Goal: Find specific page/section: Find specific page/section

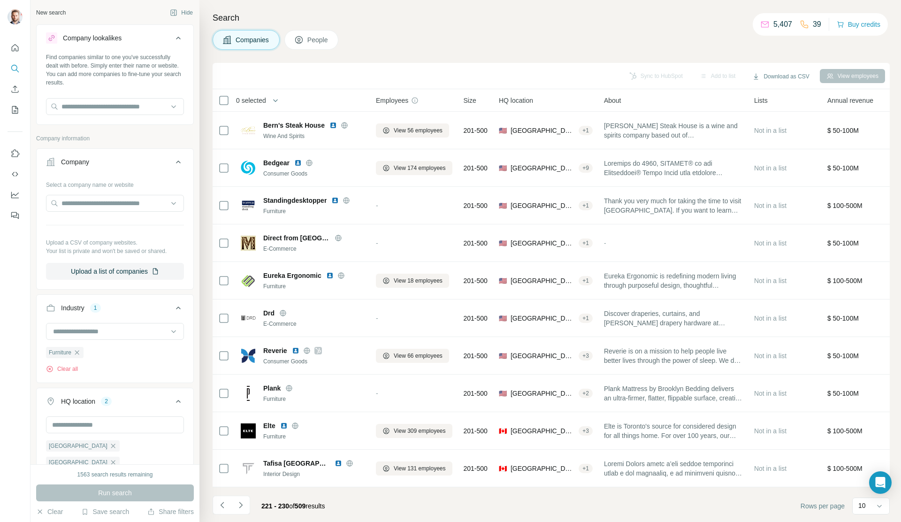
scroll to position [2, 0]
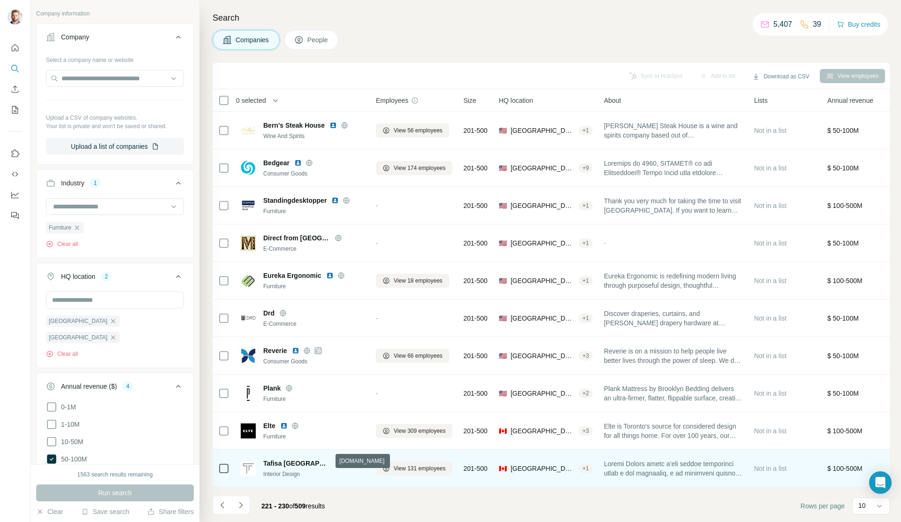
click at [346, 460] on icon at bounding box center [350, 463] width 8 height 8
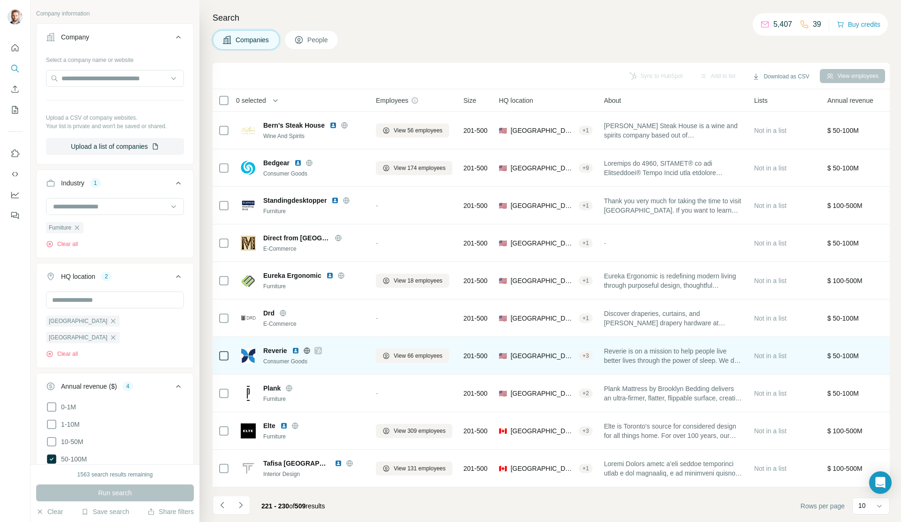
click at [318, 348] on icon at bounding box center [318, 351] width 6 height 8
click at [307, 348] on icon at bounding box center [306, 350] width 2 height 6
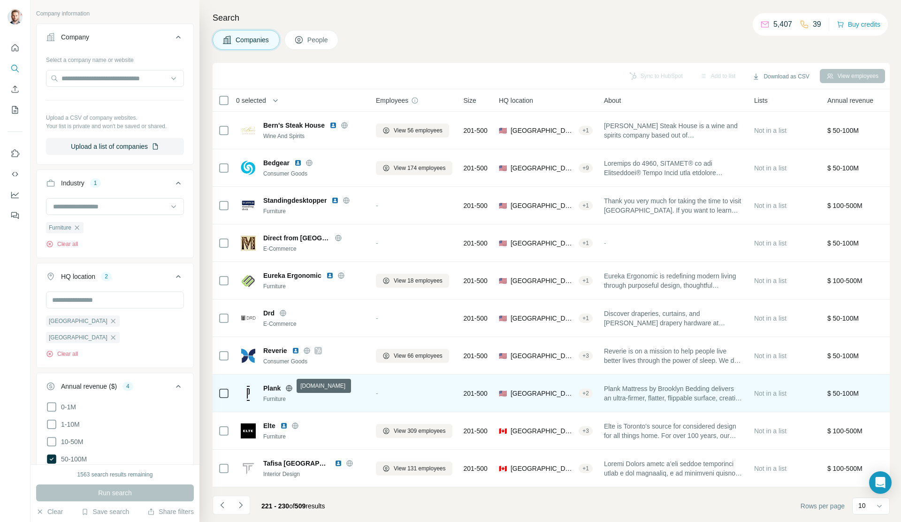
click at [290, 384] on icon at bounding box center [289, 388] width 8 height 8
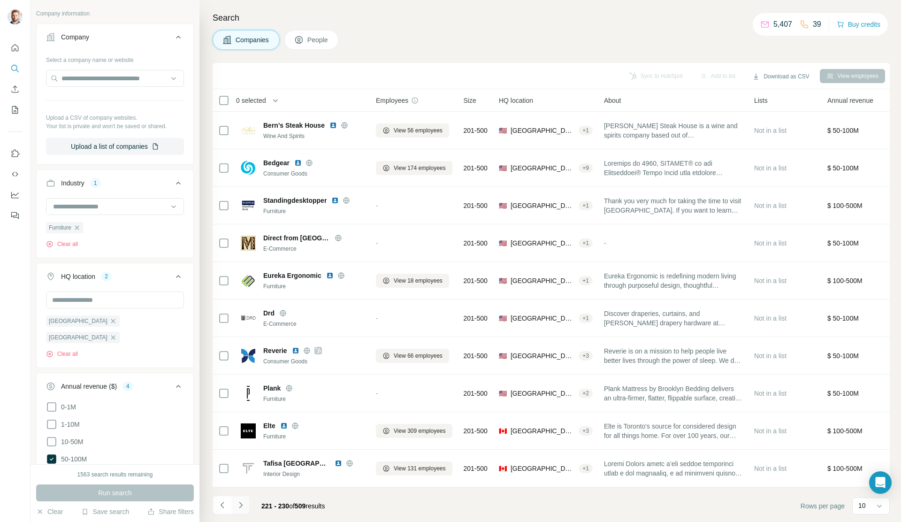
click at [239, 505] on icon "Navigate to next page" at bounding box center [240, 504] width 9 height 9
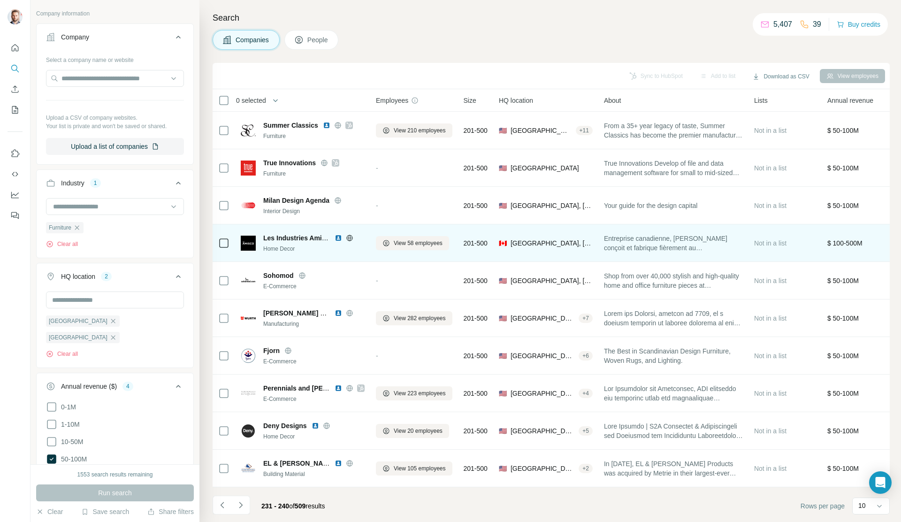
click at [350, 236] on icon at bounding box center [350, 238] width 8 height 8
drag, startPoint x: 263, startPoint y: 233, endPoint x: 327, endPoint y: 240, distance: 64.2
click at [327, 240] on div "Les Industries Amisco ltée Home Decor" at bounding box center [313, 243] width 101 height 20
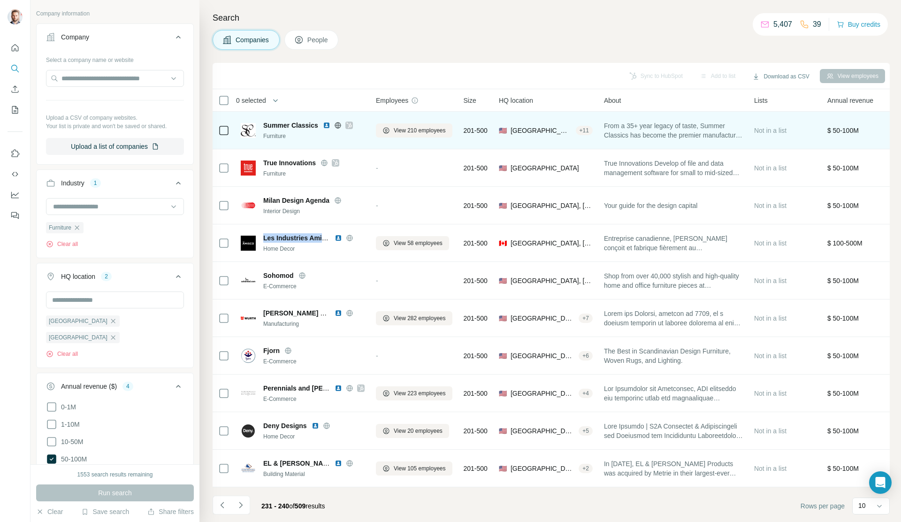
copy span "Les Industries Amisco ltée"
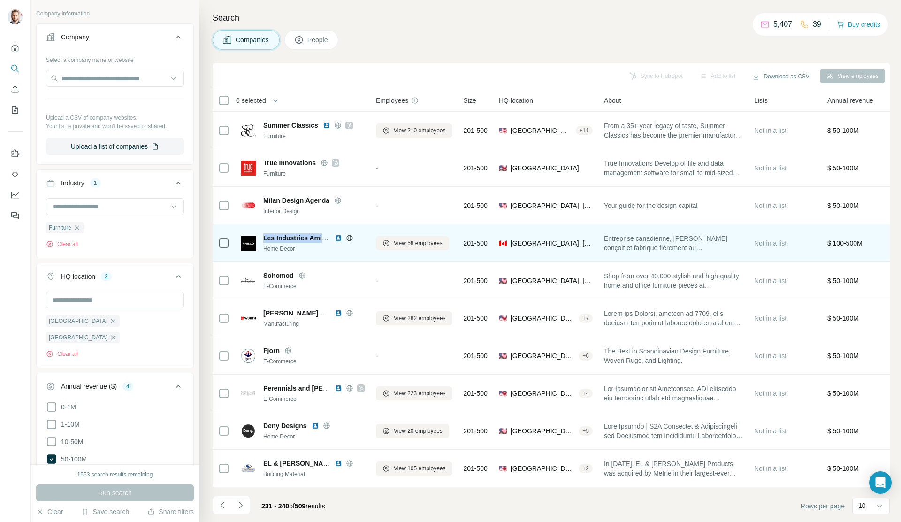
click at [340, 236] on img at bounding box center [338, 238] width 8 height 8
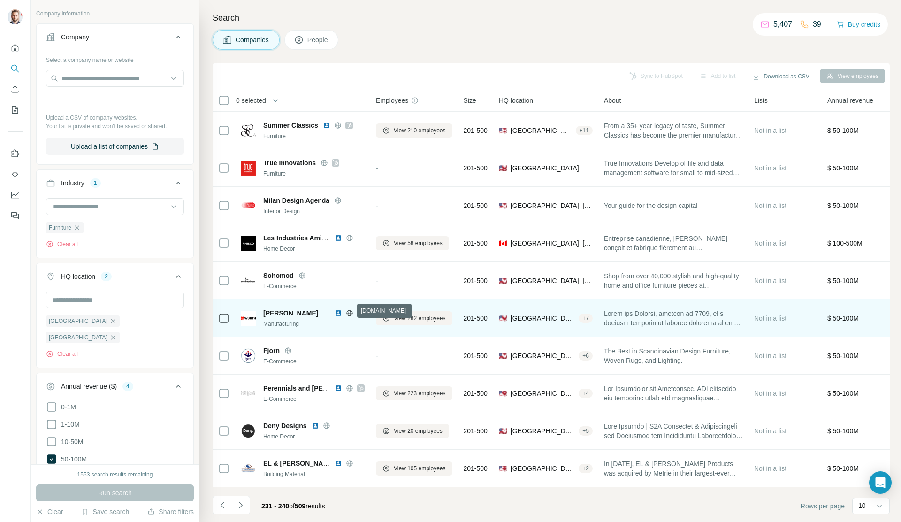
click at [350, 310] on icon at bounding box center [349, 313] width 2 height 6
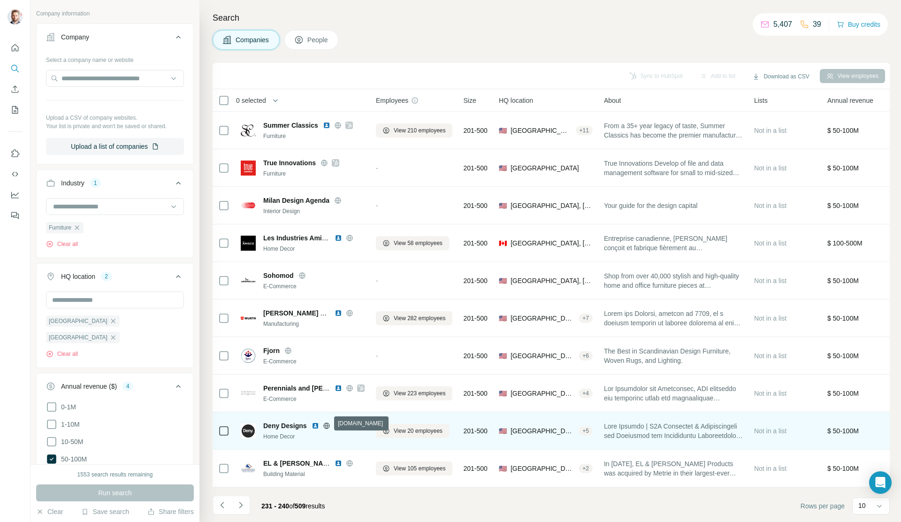
click at [327, 424] on icon at bounding box center [327, 426] width 8 height 8
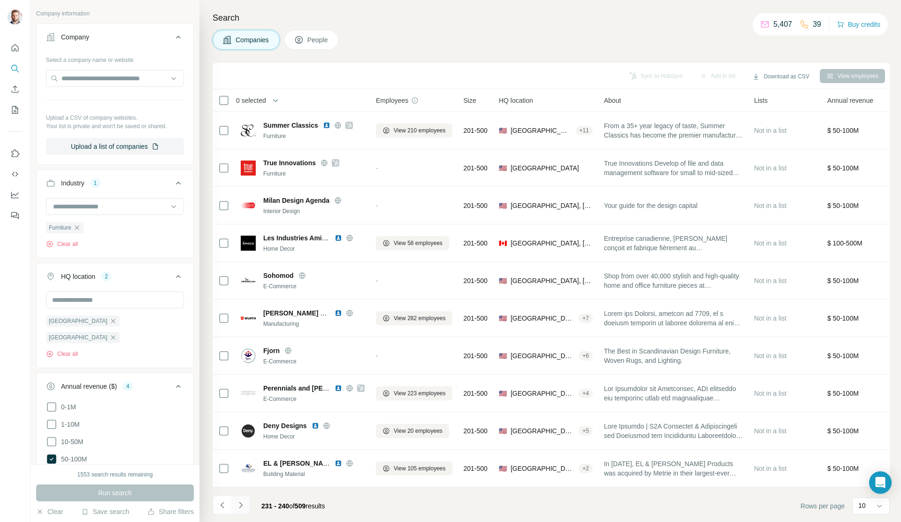
click at [238, 502] on icon "Navigate to next page" at bounding box center [240, 504] width 9 height 9
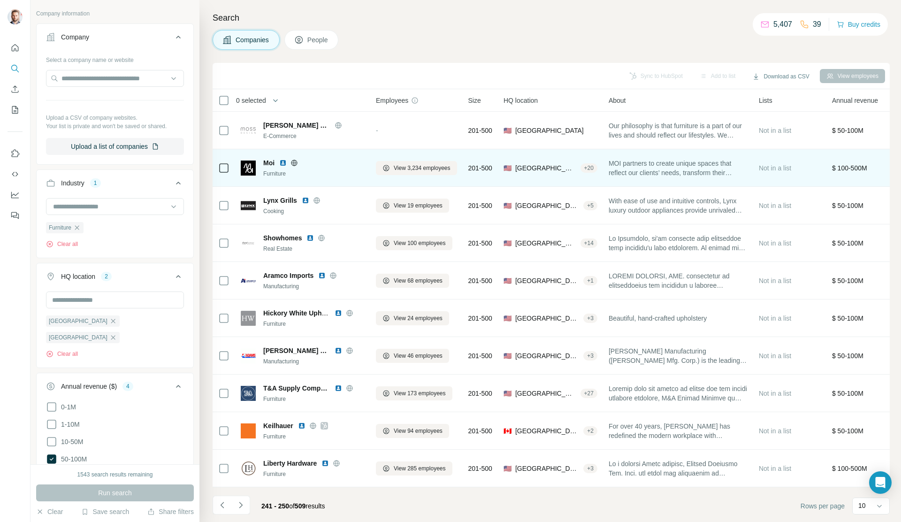
click at [294, 160] on icon at bounding box center [294, 163] width 8 height 8
click at [284, 160] on img at bounding box center [283, 163] width 8 height 8
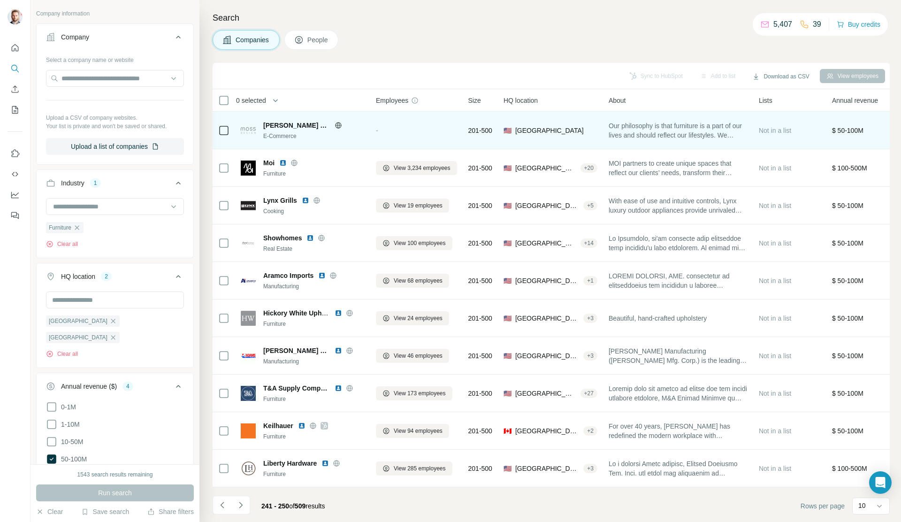
click at [334, 123] on icon at bounding box center [338, 126] width 8 height 8
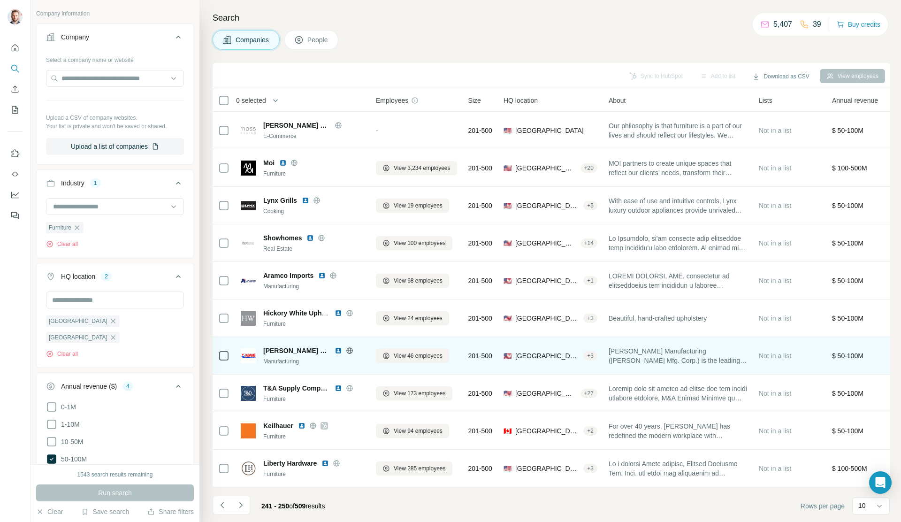
click at [350, 349] on icon at bounding box center [349, 350] width 2 height 6
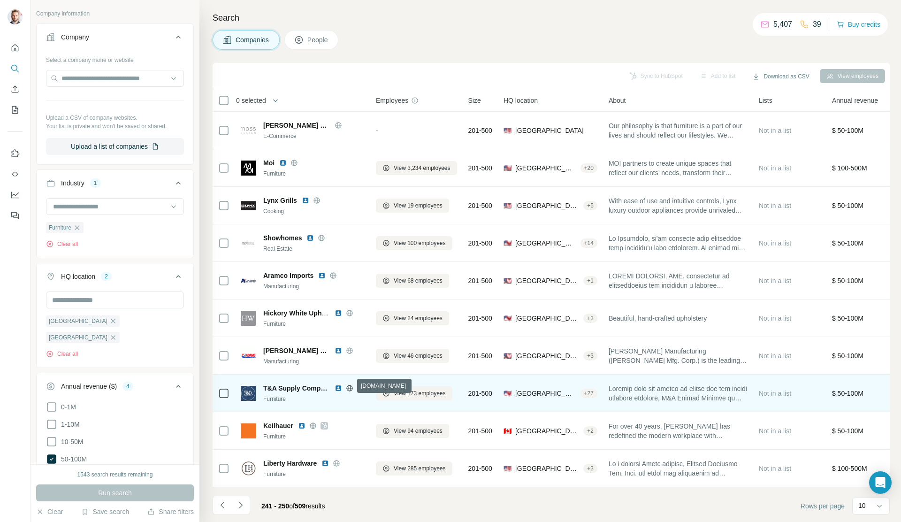
click at [350, 386] on icon at bounding box center [350, 388] width 8 height 8
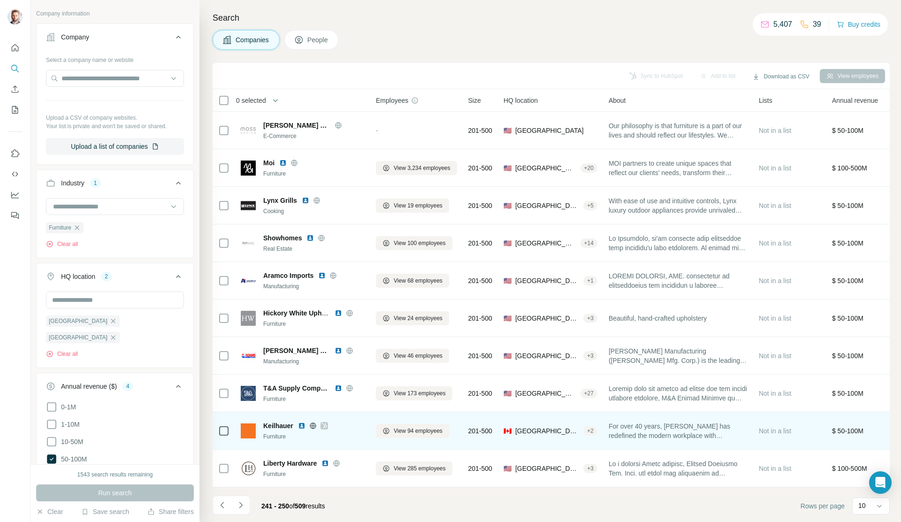
click at [323, 426] on icon at bounding box center [324, 426] width 6 height 8
click at [314, 422] on icon at bounding box center [313, 426] width 8 height 8
click at [301, 424] on img at bounding box center [302, 426] width 8 height 8
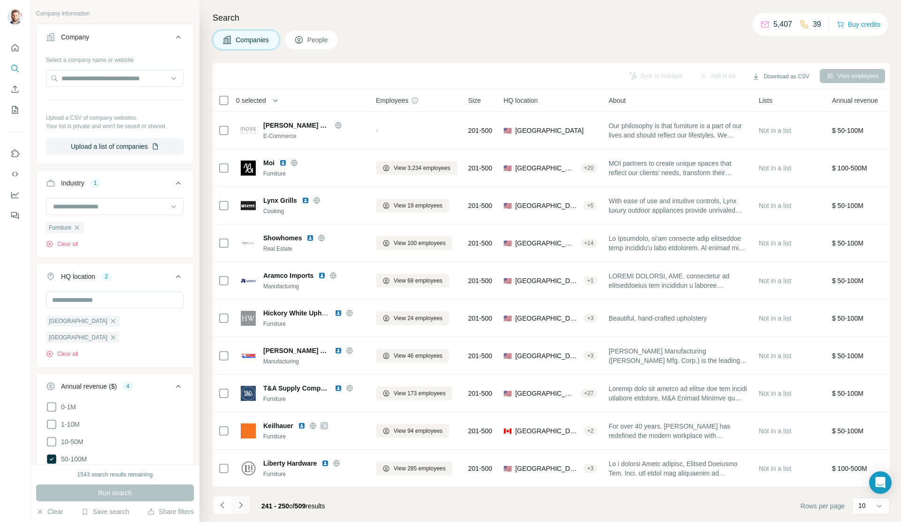
click at [239, 503] on icon "Navigate to next page" at bounding box center [240, 504] width 9 height 9
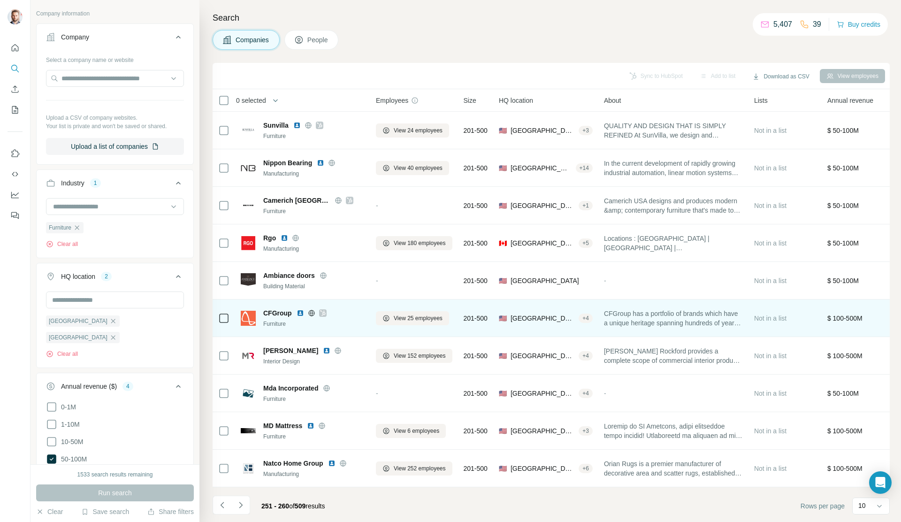
click at [322, 312] on icon at bounding box center [322, 313] width 5 height 6
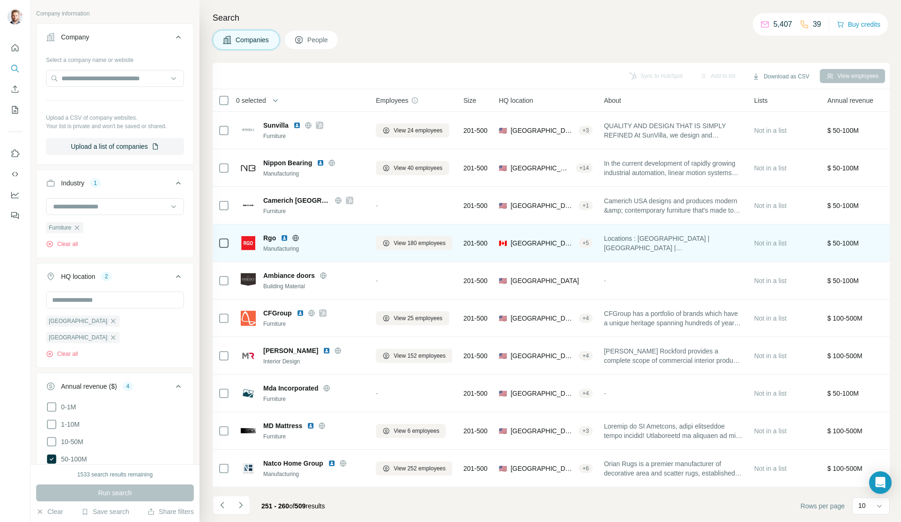
click at [297, 237] on icon at bounding box center [296, 238] width 6 height 6
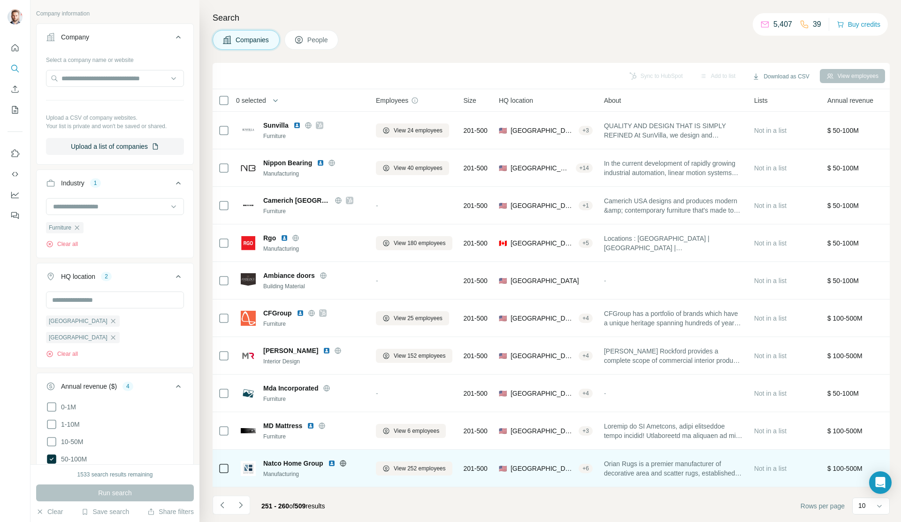
click at [344, 461] on icon at bounding box center [343, 463] width 2 height 6
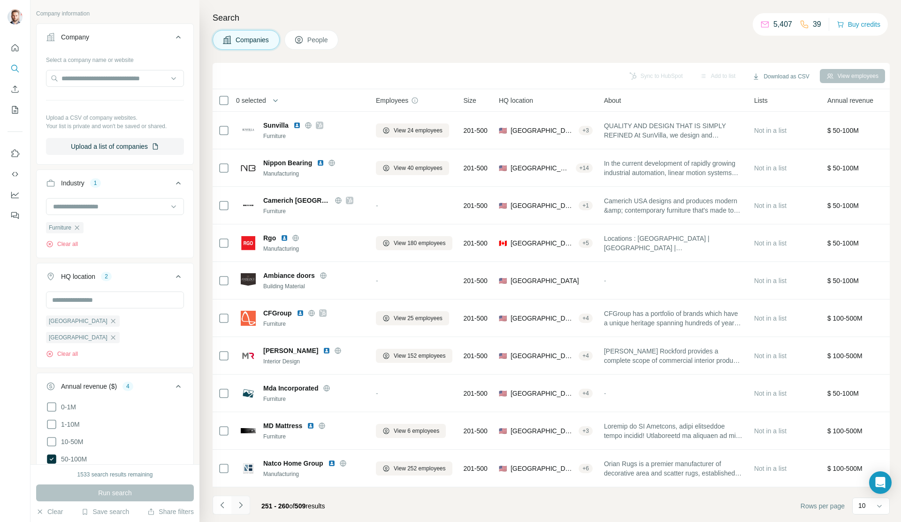
click at [241, 502] on icon "Navigate to next page" at bounding box center [240, 504] width 9 height 9
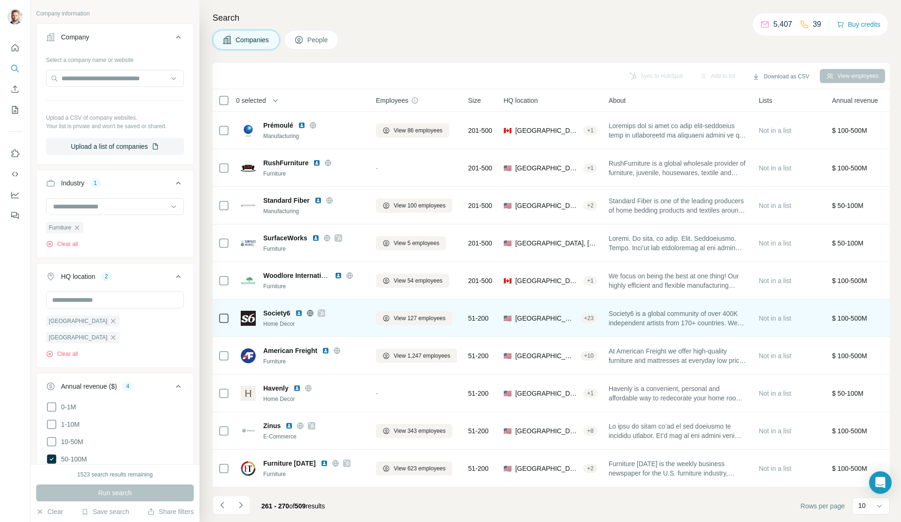
click at [323, 311] on icon at bounding box center [322, 313] width 6 height 8
click at [312, 312] on icon at bounding box center [310, 313] width 6 height 6
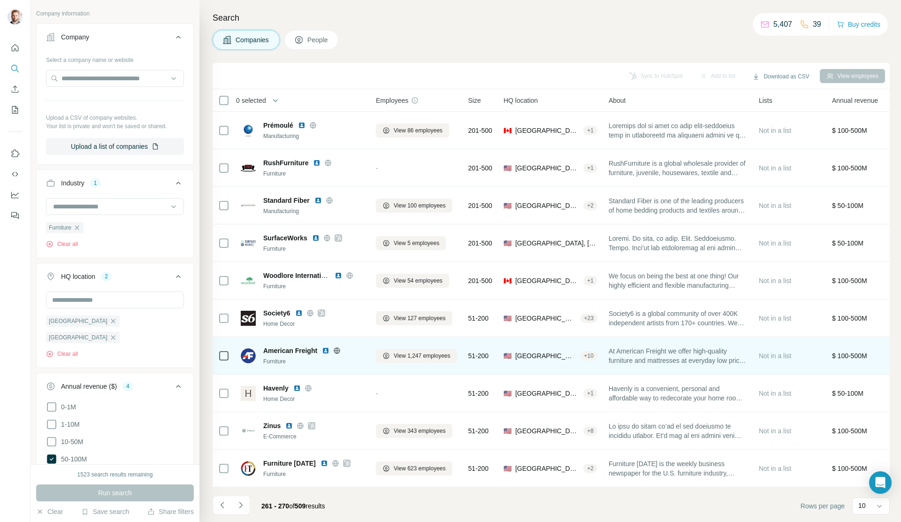
click at [339, 349] on icon at bounding box center [337, 351] width 8 height 8
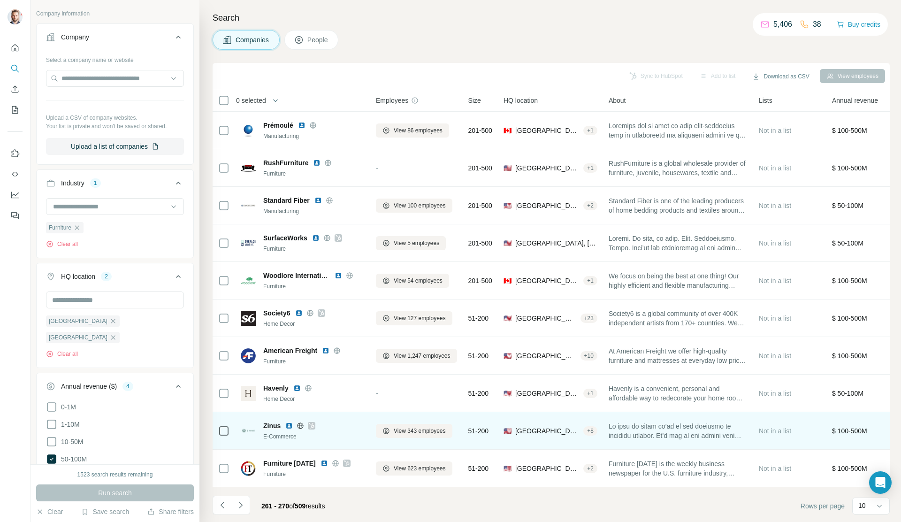
click at [302, 424] on icon at bounding box center [300, 426] width 8 height 8
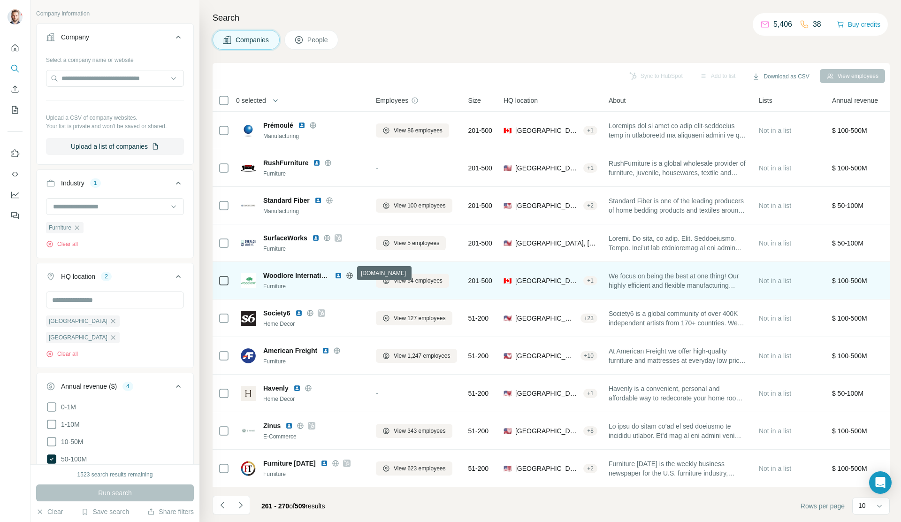
click at [351, 272] on icon at bounding box center [350, 276] width 8 height 8
drag, startPoint x: 263, startPoint y: 273, endPoint x: 334, endPoint y: 277, distance: 70.5
click at [334, 277] on div "Woodlore International Furniture" at bounding box center [313, 281] width 101 height 20
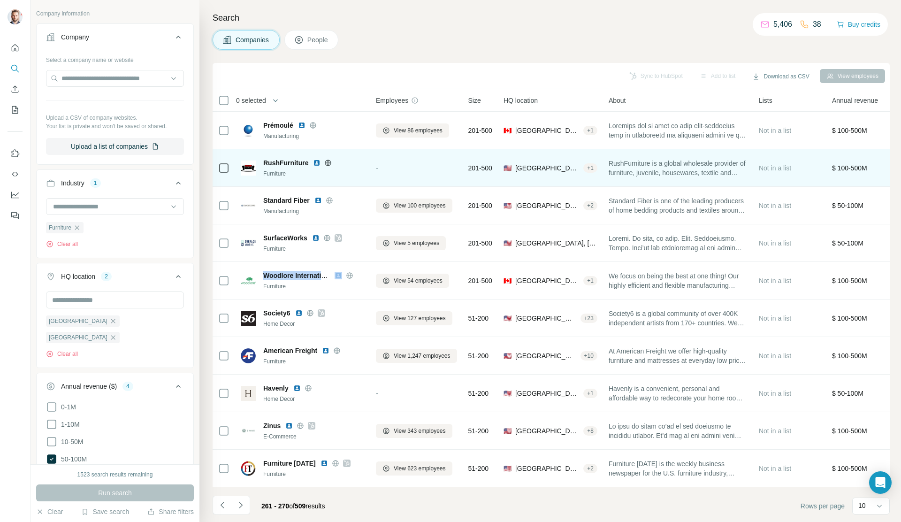
copy span "Woodlore International"
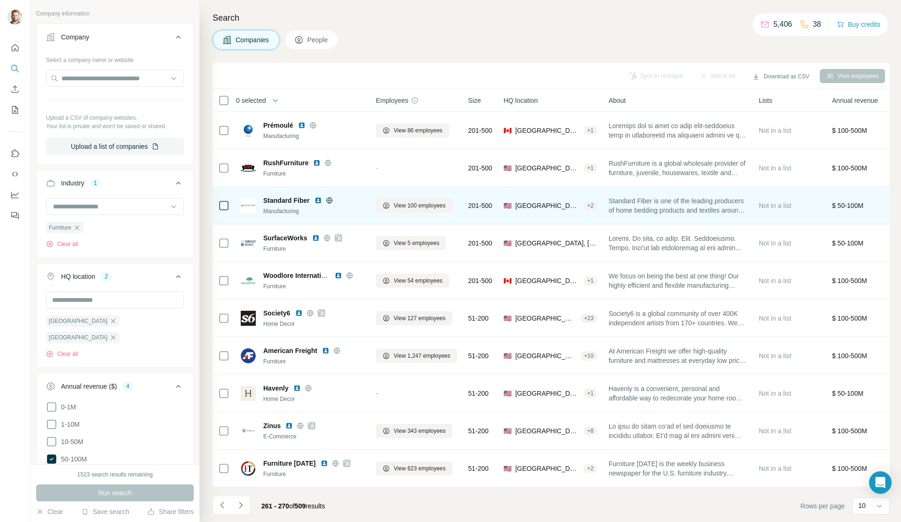
click at [331, 200] on icon at bounding box center [330, 201] width 8 height 8
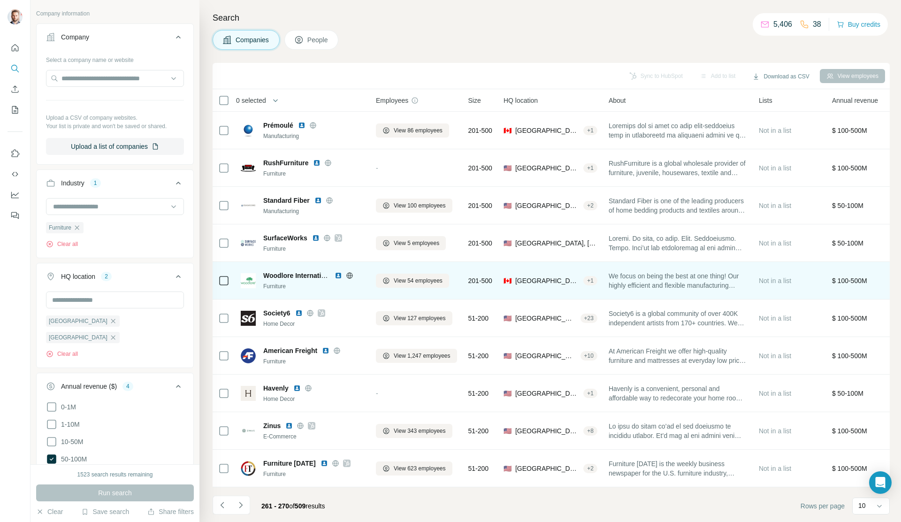
click at [339, 274] on img at bounding box center [338, 276] width 8 height 8
